Goal: Task Accomplishment & Management: Complete application form

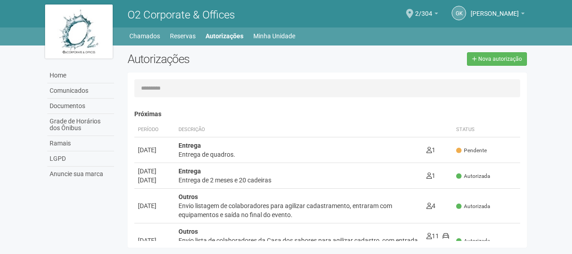
scroll to position [14, 0]
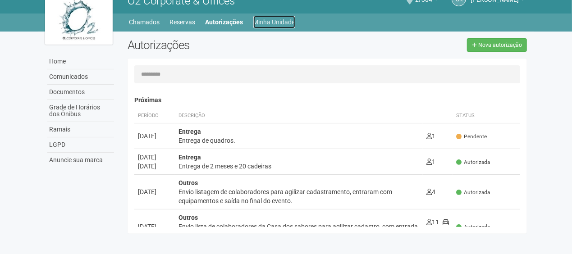
click at [275, 21] on link "Minha Unidade" at bounding box center [274, 22] width 42 height 13
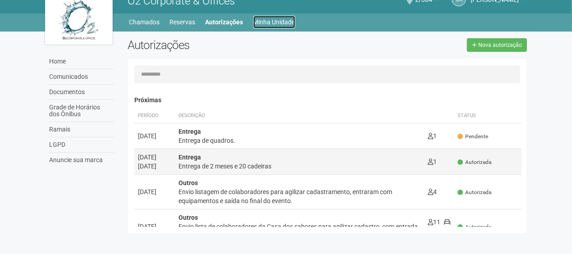
scroll to position [172, 0]
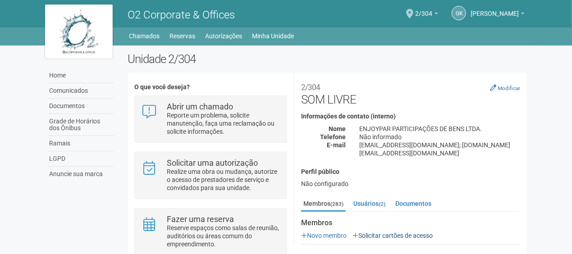
scroll to position [90, 0]
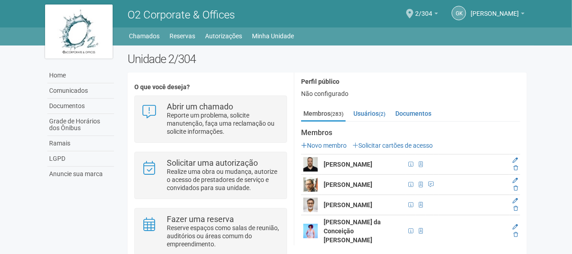
click at [399, 142] on link "Solicitar cartões de acesso" at bounding box center [392, 145] width 80 height 7
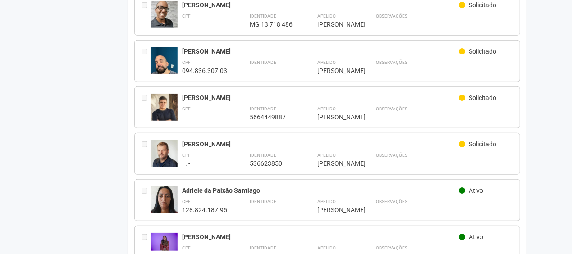
scroll to position [270, 0]
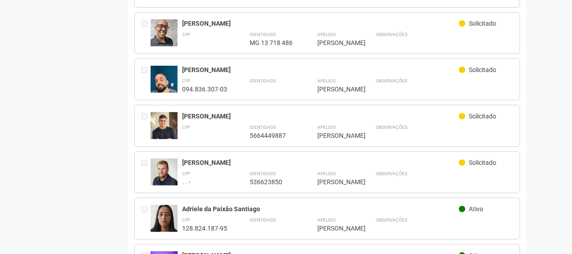
click at [470, 166] on span "Solicitado" at bounding box center [482, 162] width 27 height 7
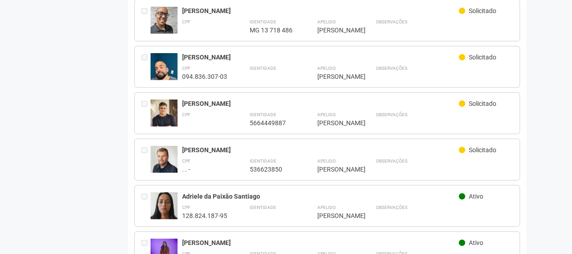
scroll to position [361, 0]
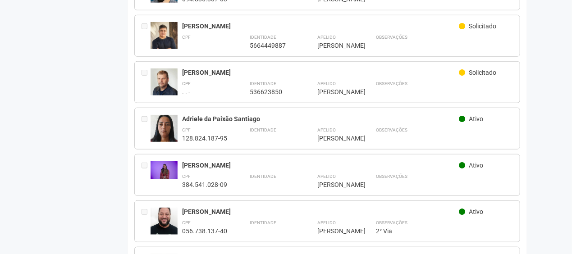
click at [465, 79] on div "Solicitado" at bounding box center [486, 74] width 54 height 10
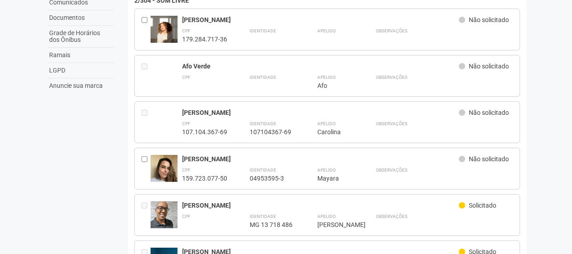
scroll to position [0, 0]
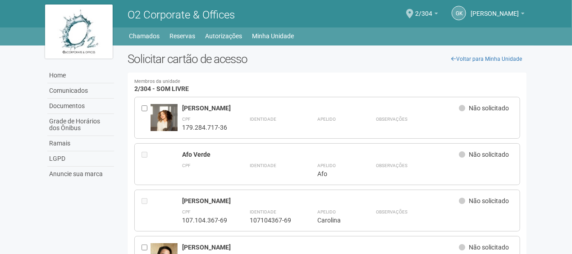
click at [182, 157] on div "Afo Verde" at bounding box center [320, 155] width 277 height 8
drag, startPoint x: 198, startPoint y: 197, endPoint x: 210, endPoint y: 196, distance: 11.8
click at [200, 195] on div "Carolina Bighi Rabelo Não solicitado CPF 107.104.367-69 Identidade 107104367-69…" at bounding box center [327, 211] width 386 height 42
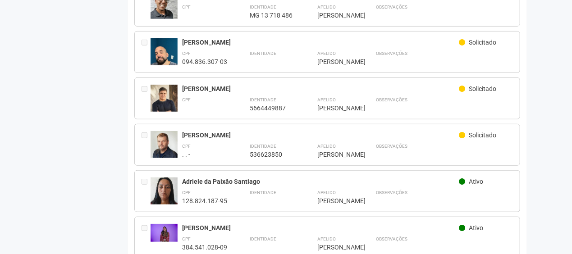
scroll to position [316, 0]
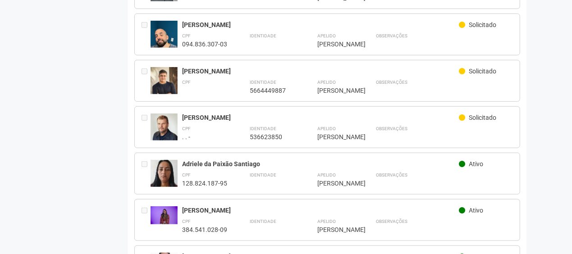
click at [495, 78] on div "Solicitado" at bounding box center [486, 72] width 54 height 10
click at [486, 121] on span "Solicitado" at bounding box center [482, 117] width 27 height 7
click at [397, 131] on strong "Observações" at bounding box center [392, 128] width 32 height 5
click at [190, 85] on strong "CPF" at bounding box center [186, 82] width 9 height 5
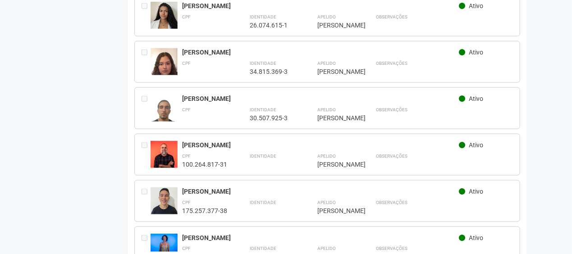
scroll to position [676, 0]
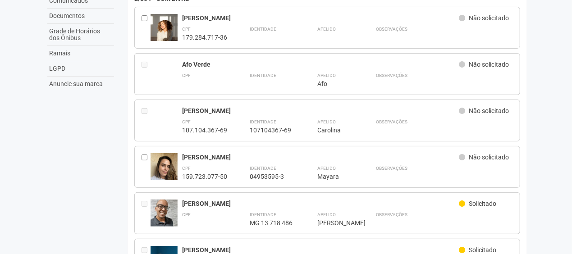
scroll to position [0, 0]
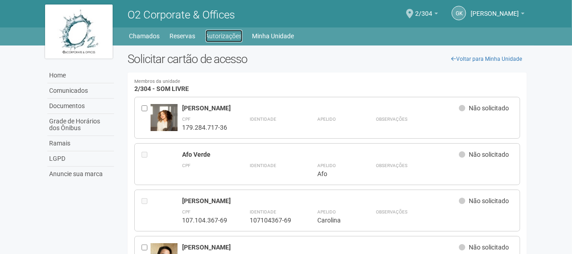
click at [209, 40] on link "Autorizações" at bounding box center [224, 36] width 37 height 13
